Goal: Information Seeking & Learning: Find specific fact

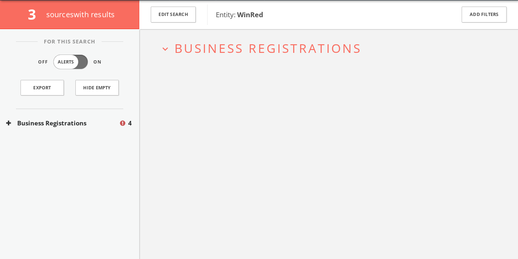
click at [260, 184] on div "expand_more Business Registrations" at bounding box center [328, 158] width 379 height 259
click at [83, 118] on button "Business Registrations" at bounding box center [62, 122] width 113 height 9
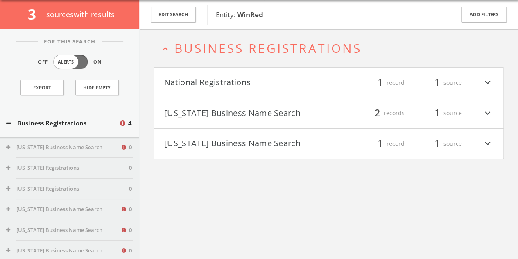
click at [210, 88] on button "National Registrations" at bounding box center [246, 83] width 165 height 14
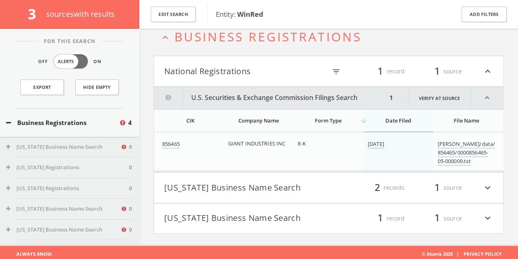
scroll to position [49, 0]
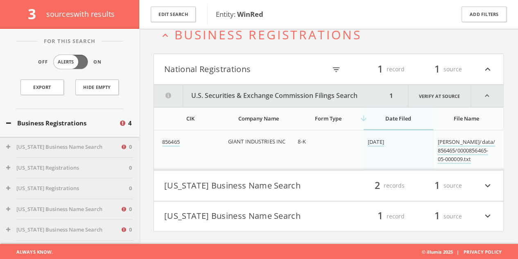
click at [215, 180] on button "[US_STATE] Business Name Search" at bounding box center [246, 186] width 165 height 14
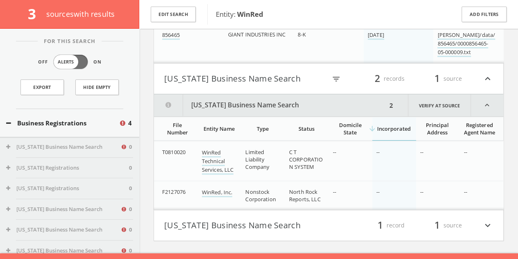
scroll to position [172, 0]
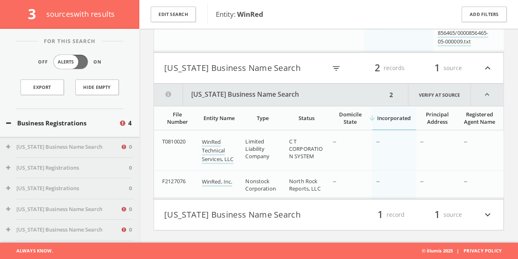
click at [218, 210] on button "[US_STATE] Business Name Search" at bounding box center [246, 215] width 165 height 14
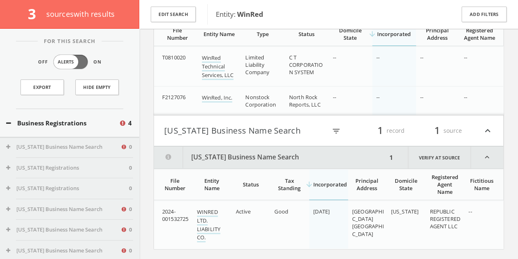
scroll to position [274, 0]
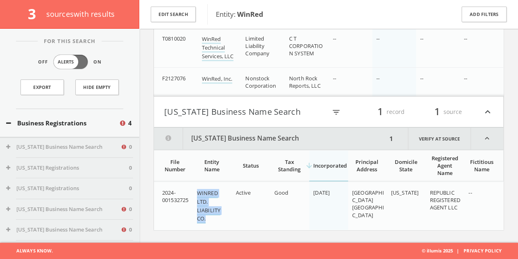
drag, startPoint x: 219, startPoint y: 225, endPoint x: 198, endPoint y: 194, distance: 37.2
click at [198, 194] on td "WINRED LTD. LIABILITY CO." at bounding box center [212, 206] width 39 height 48
copy link "WINRED LTD. LIABILITY CO."
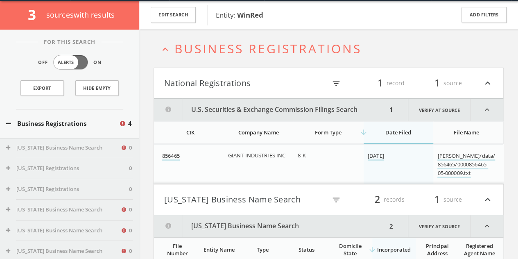
scroll to position [30, 0]
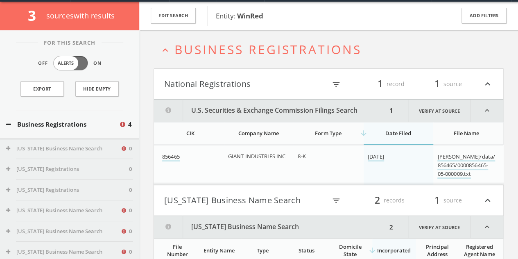
click at [280, 87] on button "National Registrations" at bounding box center [245, 84] width 162 height 14
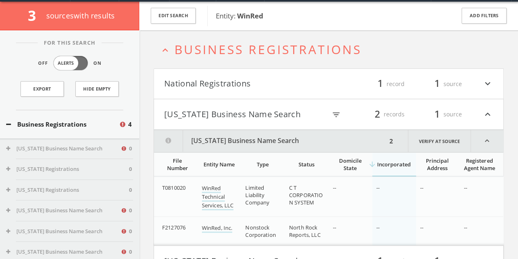
click at [278, 120] on button "[US_STATE] Business Name Search" at bounding box center [245, 114] width 162 height 14
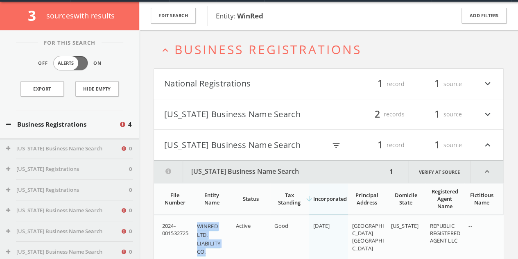
click at [274, 140] on button "[US_STATE] Business Name Search" at bounding box center [245, 145] width 162 height 14
